Goal: Task Accomplishment & Management: Use online tool/utility

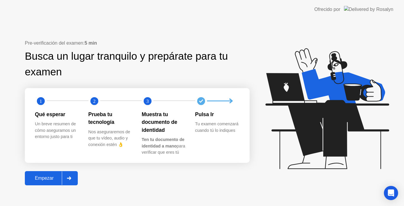
click at [69, 178] on icon at bounding box center [69, 178] width 4 height 4
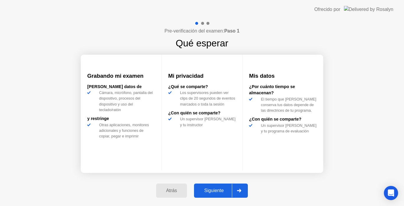
click at [242, 195] on div at bounding box center [239, 191] width 14 height 14
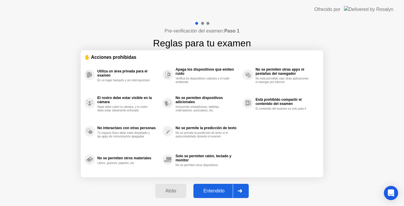
click at [242, 195] on div at bounding box center [240, 191] width 14 height 14
select select "Available cameras"
select select "Available speakers"
select select "Available microphones"
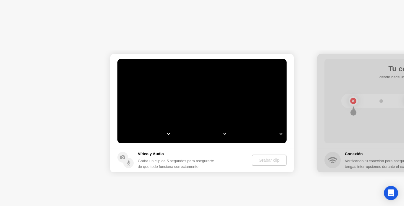
select select "*"
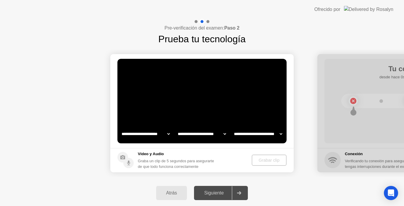
select select "**********"
select select "*******"
click at [194, 107] on video at bounding box center [201, 101] width 169 height 85
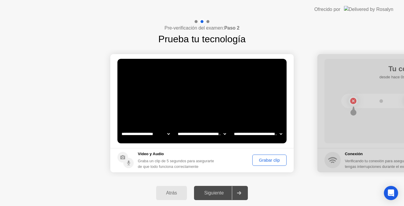
click at [263, 158] on div "Grabar clip" at bounding box center [269, 160] width 30 height 5
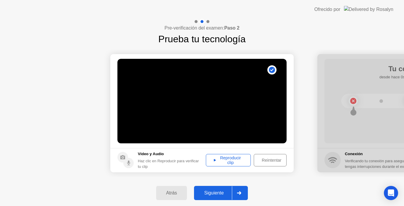
click at [241, 192] on icon at bounding box center [239, 193] width 4 height 4
